Goal: Check status: Check status

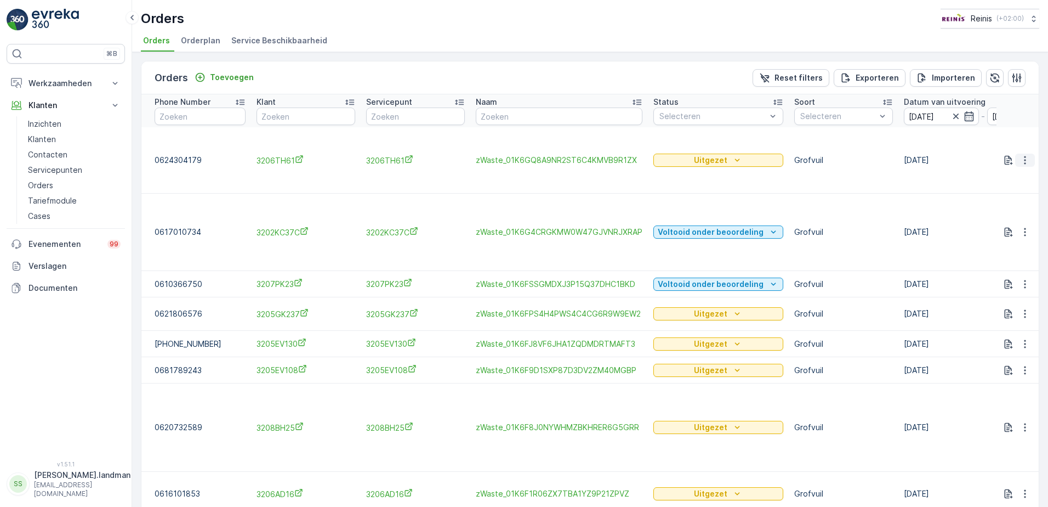
click at [1023, 158] on icon "button" at bounding box center [1025, 160] width 11 height 11
click at [993, 176] on span "Toon meer details" at bounding box center [988, 176] width 67 height 11
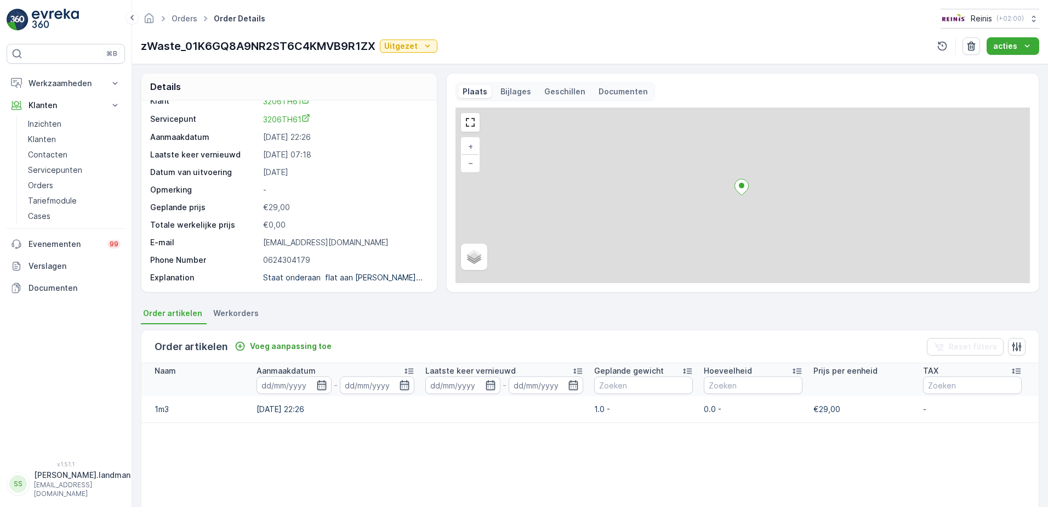
scroll to position [55, 0]
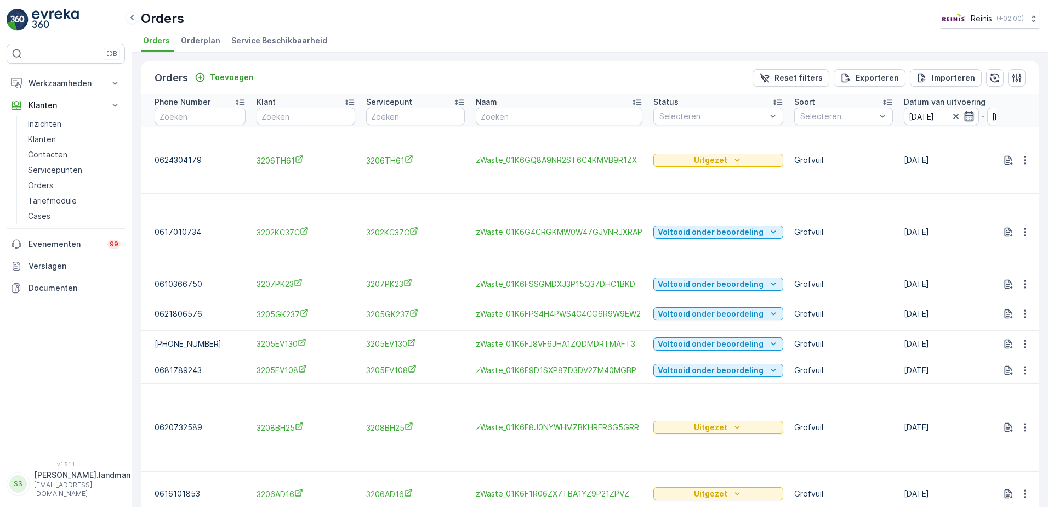
click at [964, 116] on icon "button" at bounding box center [969, 116] width 11 height 11
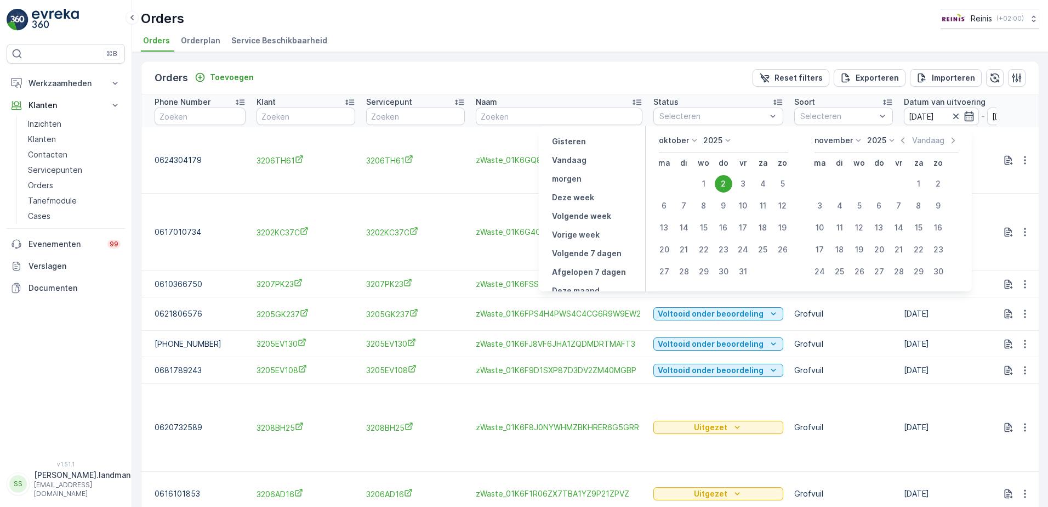
click at [671, 178] on td at bounding box center [665, 184] width 20 height 22
click at [964, 113] on icon "button" at bounding box center [969, 116] width 11 height 11
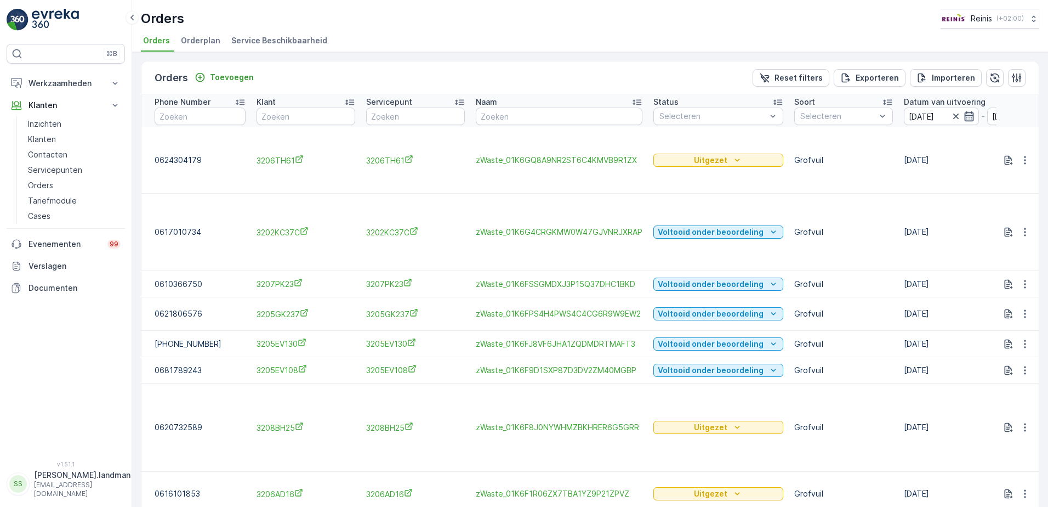
click at [964, 117] on icon "button" at bounding box center [969, 116] width 11 height 11
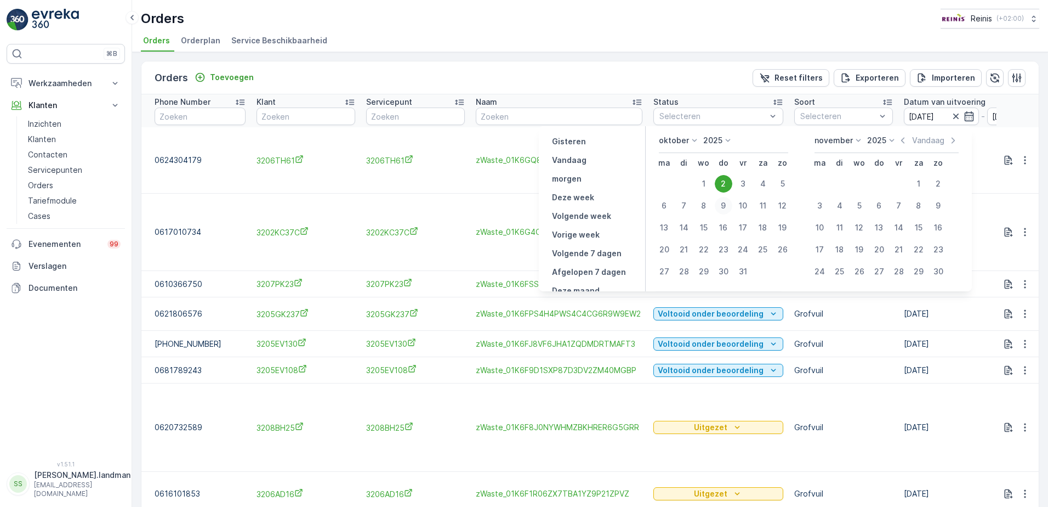
click at [724, 203] on div "9" at bounding box center [724, 206] width 18 height 18
type input "[DATE]"
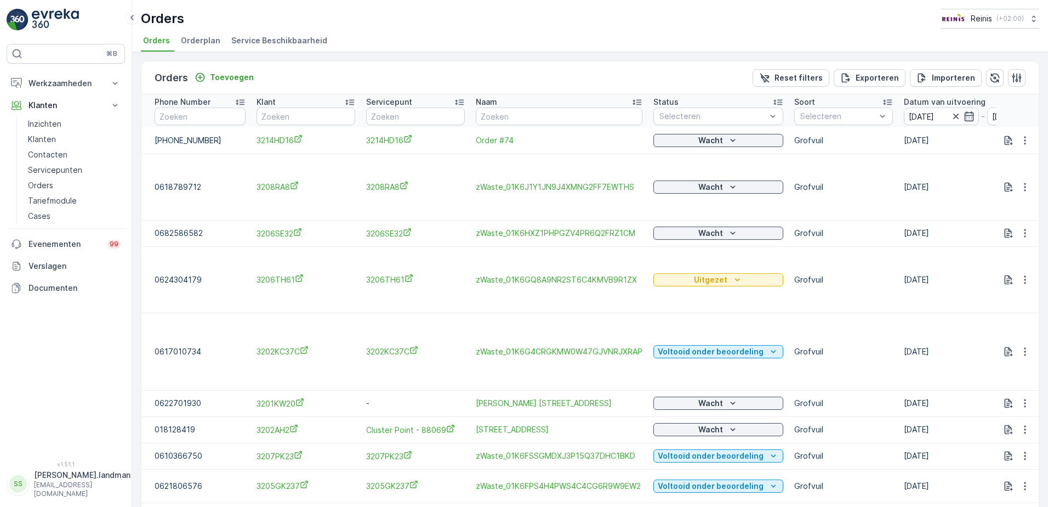
scroll to position [55, 0]
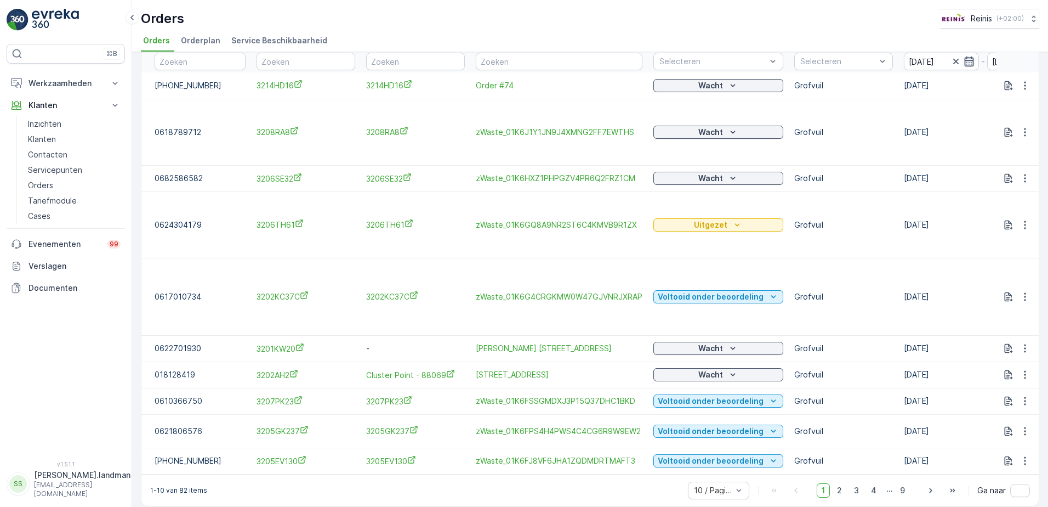
click at [965, 58] on icon "button" at bounding box center [968, 61] width 9 height 10
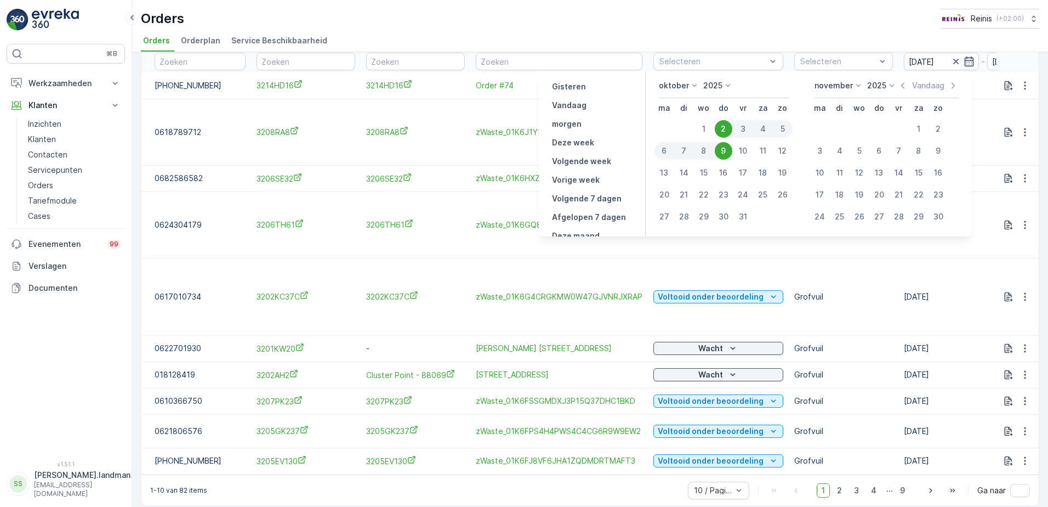
click at [723, 145] on div "9" at bounding box center [724, 151] width 18 height 18
click at [726, 149] on div "9" at bounding box center [724, 151] width 18 height 18
type input "[DATE]"
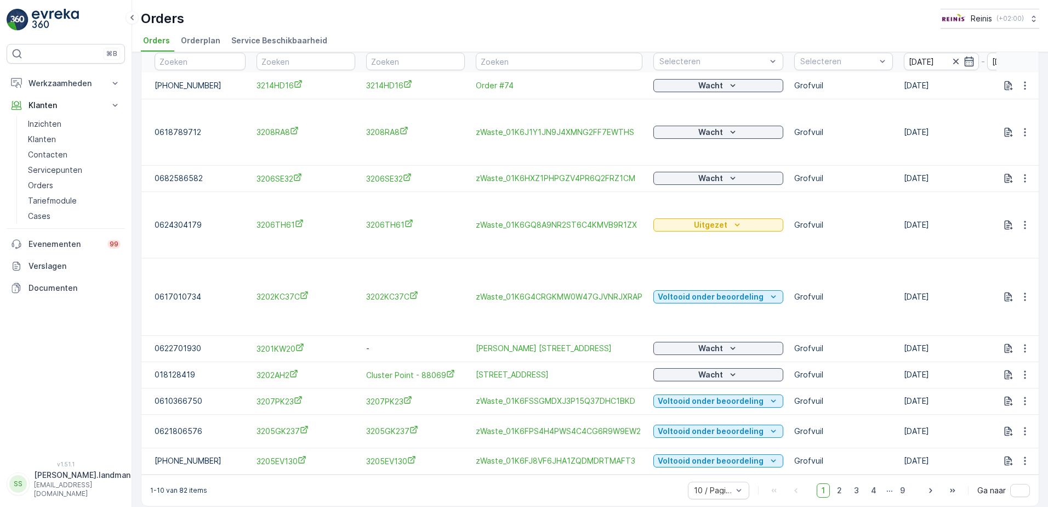
scroll to position [69, 0]
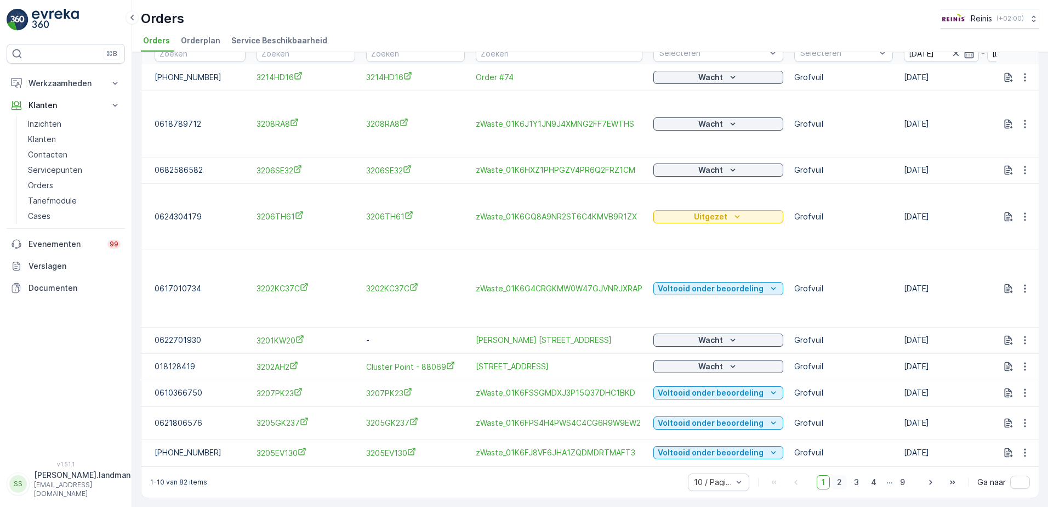
click at [835, 481] on span "2" at bounding box center [839, 482] width 15 height 14
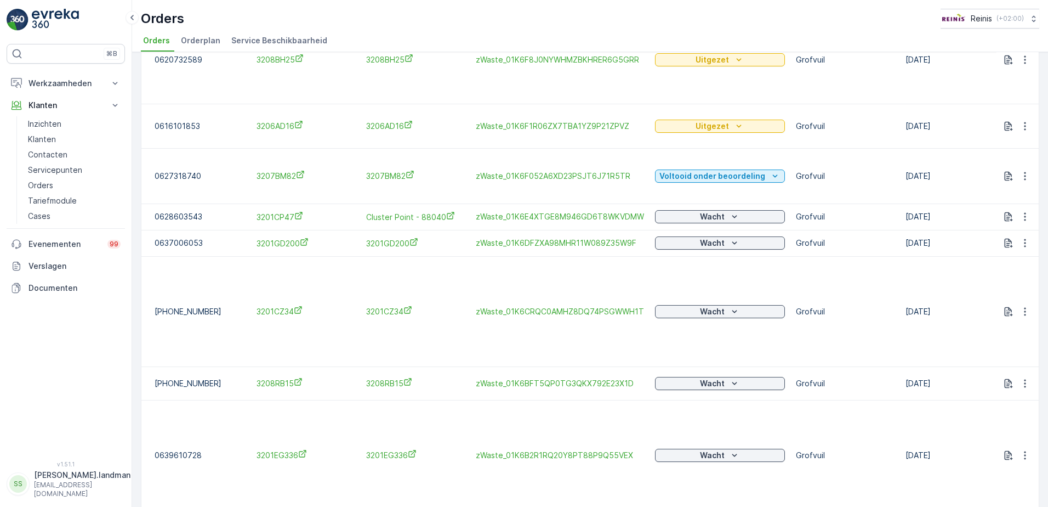
scroll to position [203, 0]
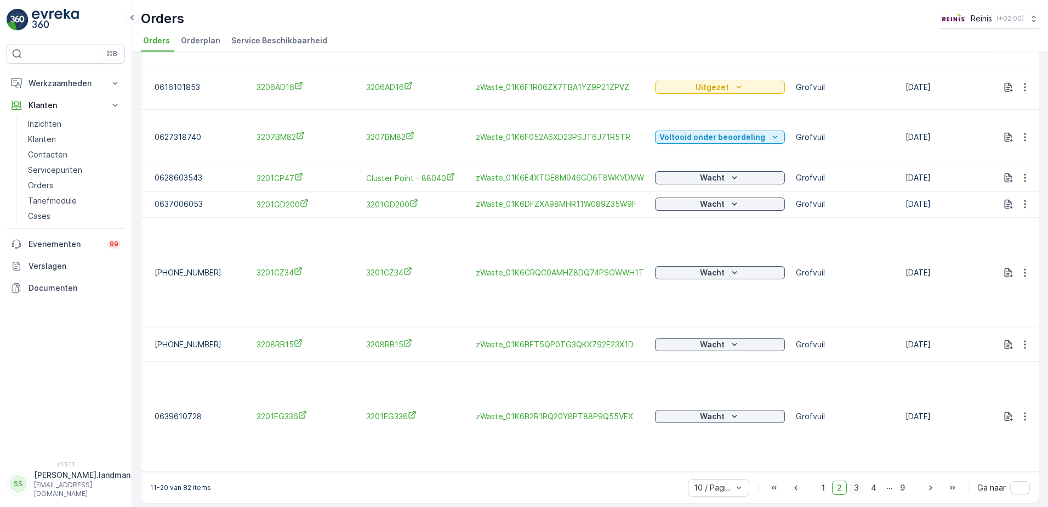
click at [855, 481] on span "3" at bounding box center [856, 487] width 15 height 14
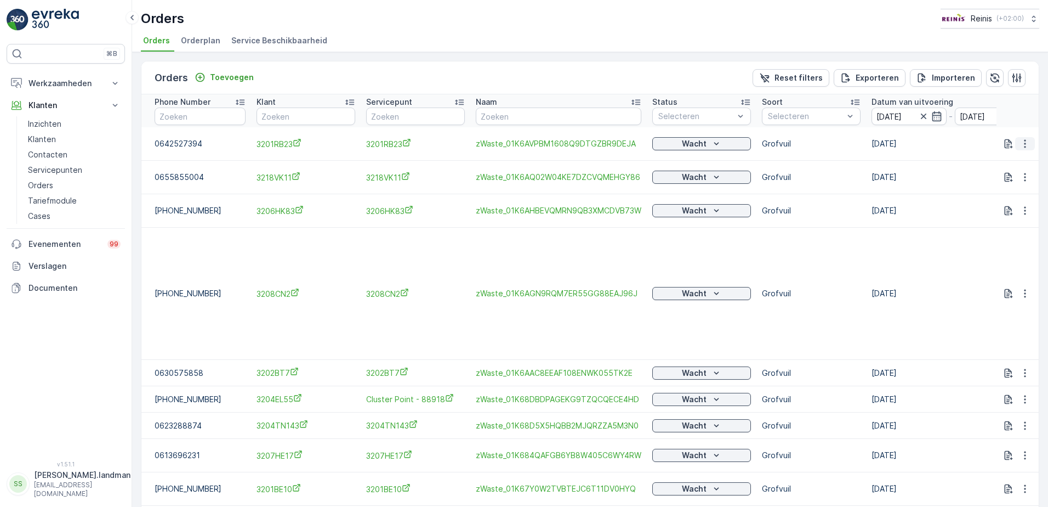
click at [1024, 147] on icon "button" at bounding box center [1025, 144] width 2 height 8
click at [982, 161] on span "Toon meer details" at bounding box center [988, 160] width 67 height 11
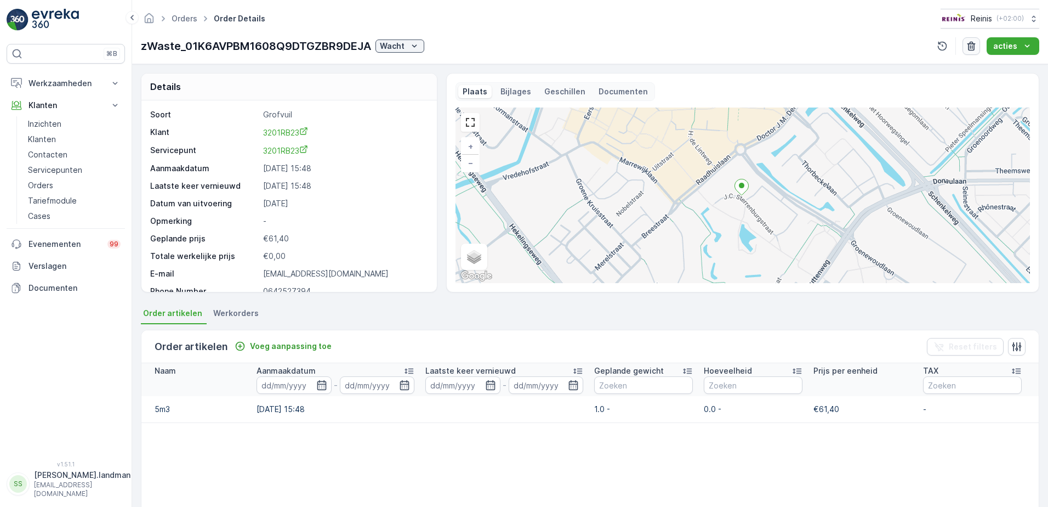
click at [973, 42] on icon "button" at bounding box center [972, 46] width 8 height 9
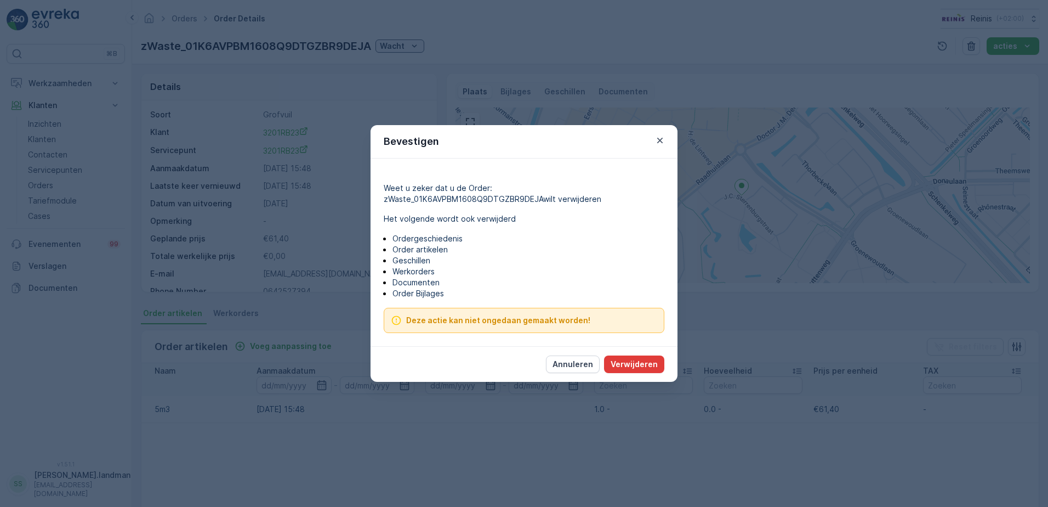
click at [634, 363] on p "Verwijderen" at bounding box center [634, 364] width 47 height 11
